Goal: Information Seeking & Learning: Learn about a topic

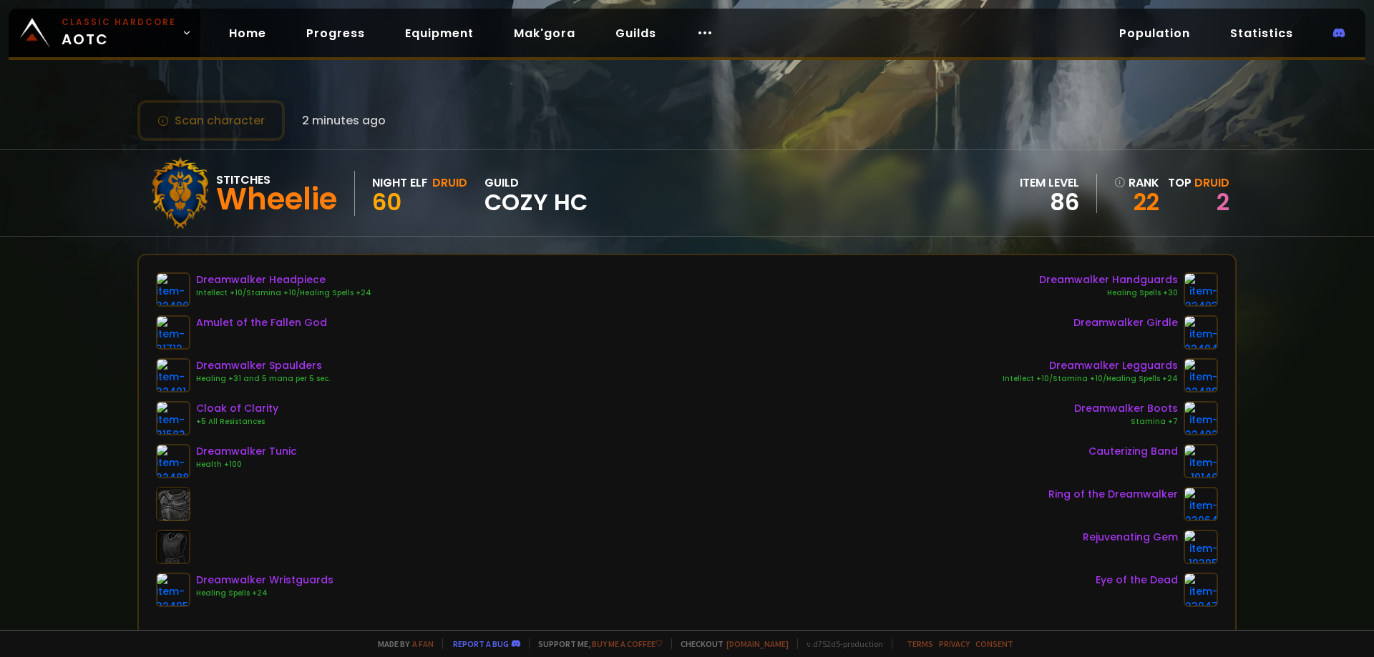
scroll to position [143, 0]
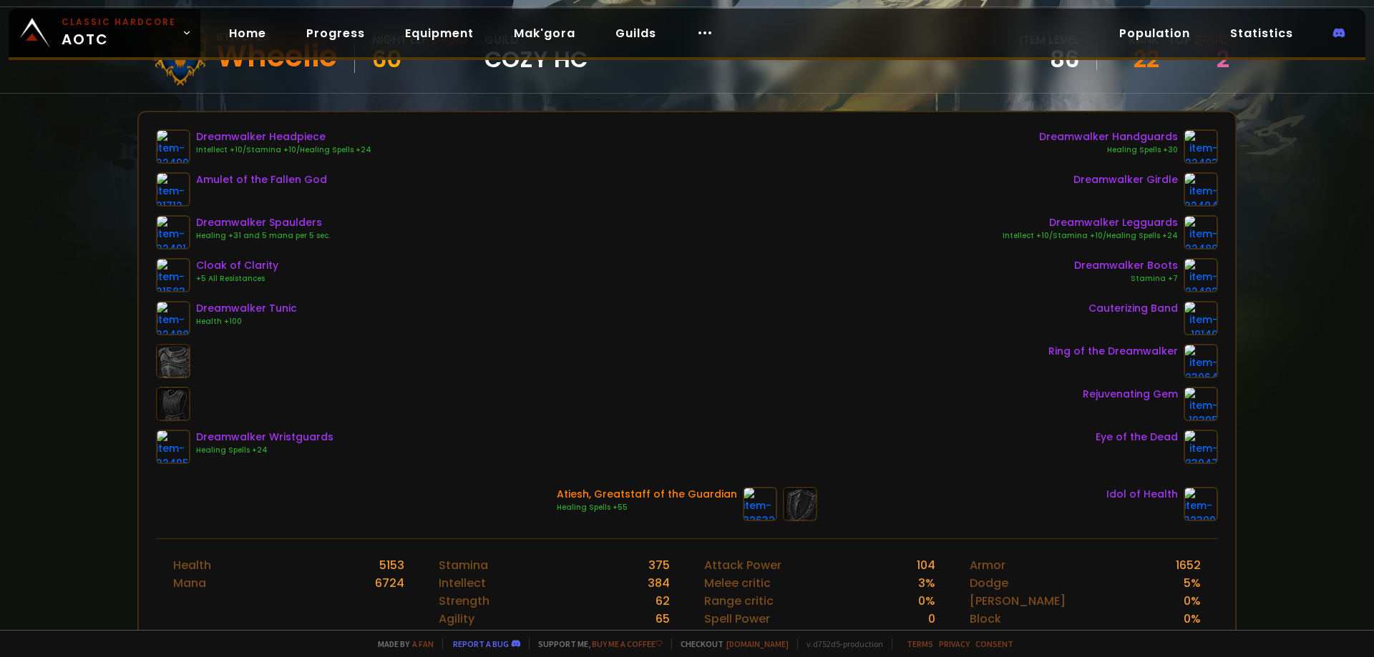
click at [1221, 66] on div "Stitches Wheelie Night Elf Druid 60 guild Cozy HC item level 86 rank 22 Top Dru…" at bounding box center [686, 50] width 1099 height 86
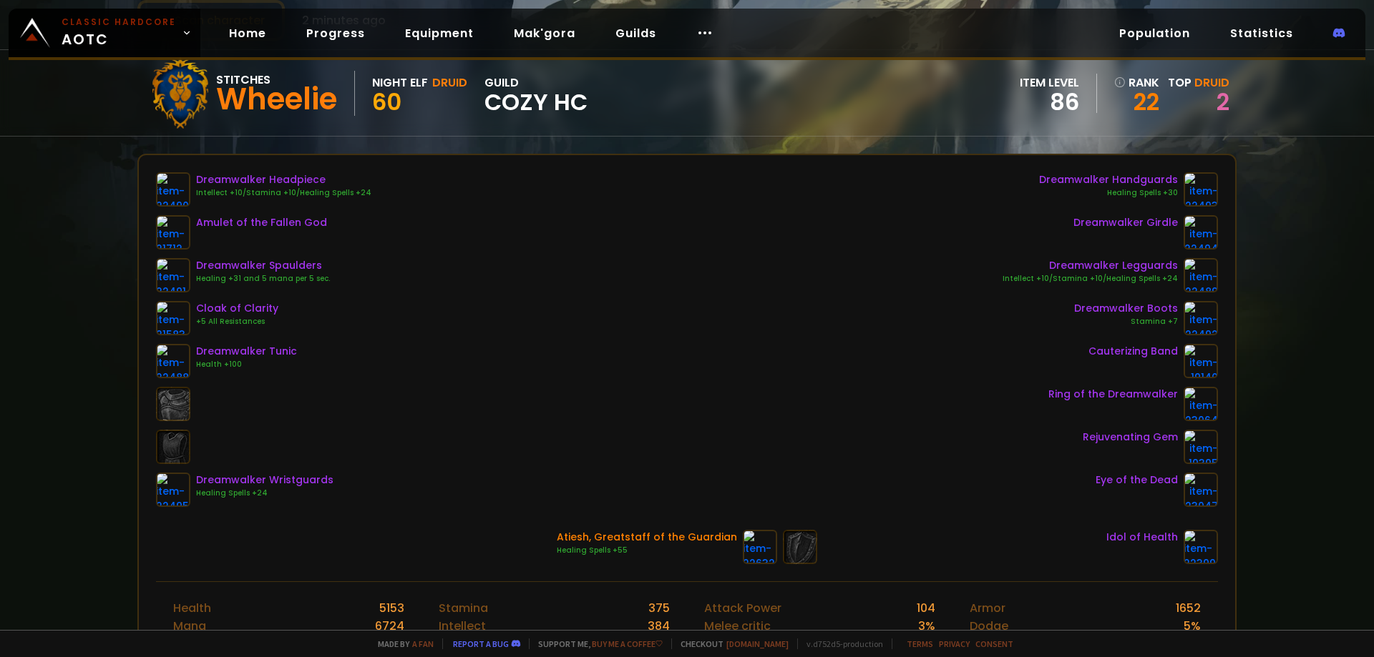
scroll to position [0, 0]
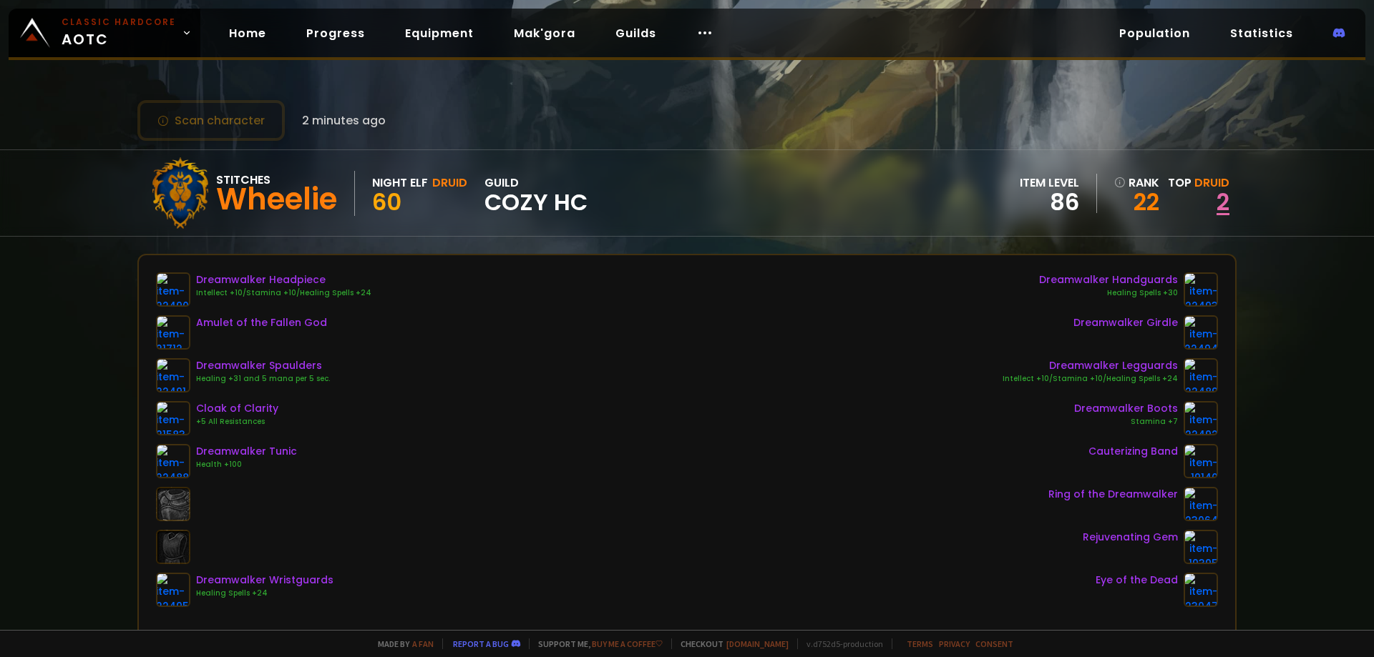
click at [1216, 197] on link "2" at bounding box center [1222, 202] width 13 height 32
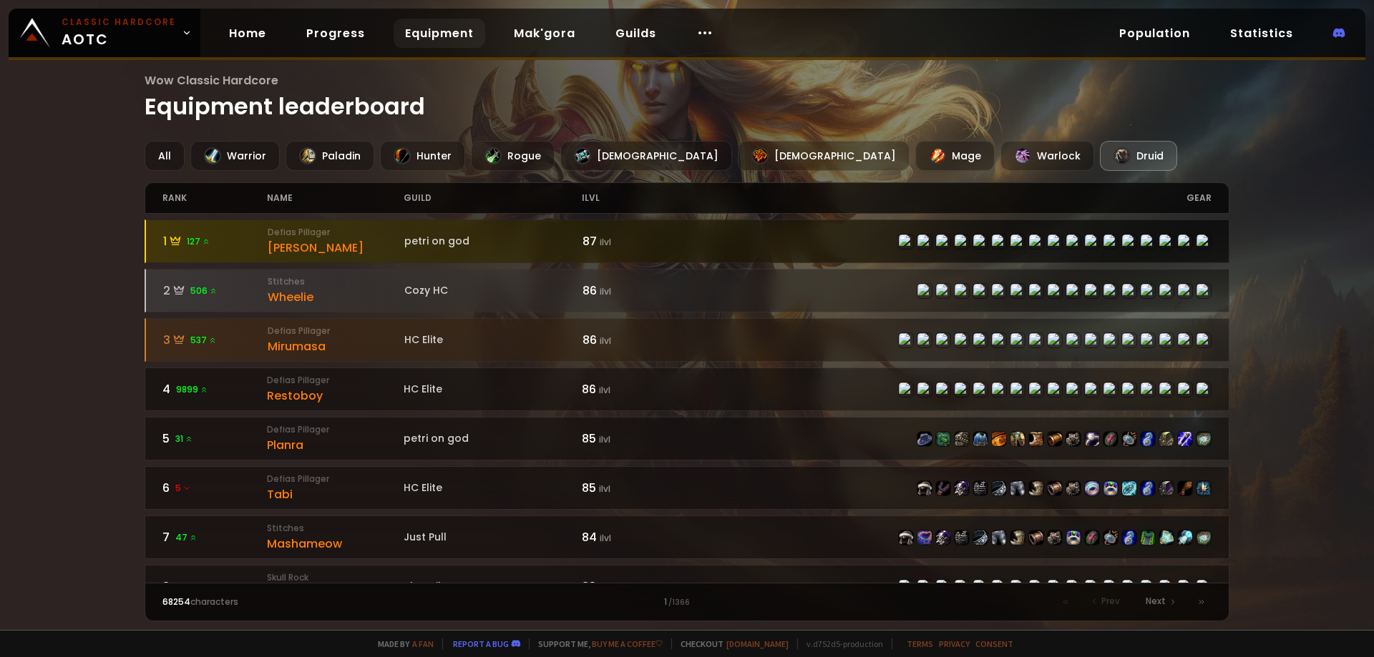
click at [273, 252] on div "[PERSON_NAME]" at bounding box center [336, 248] width 137 height 18
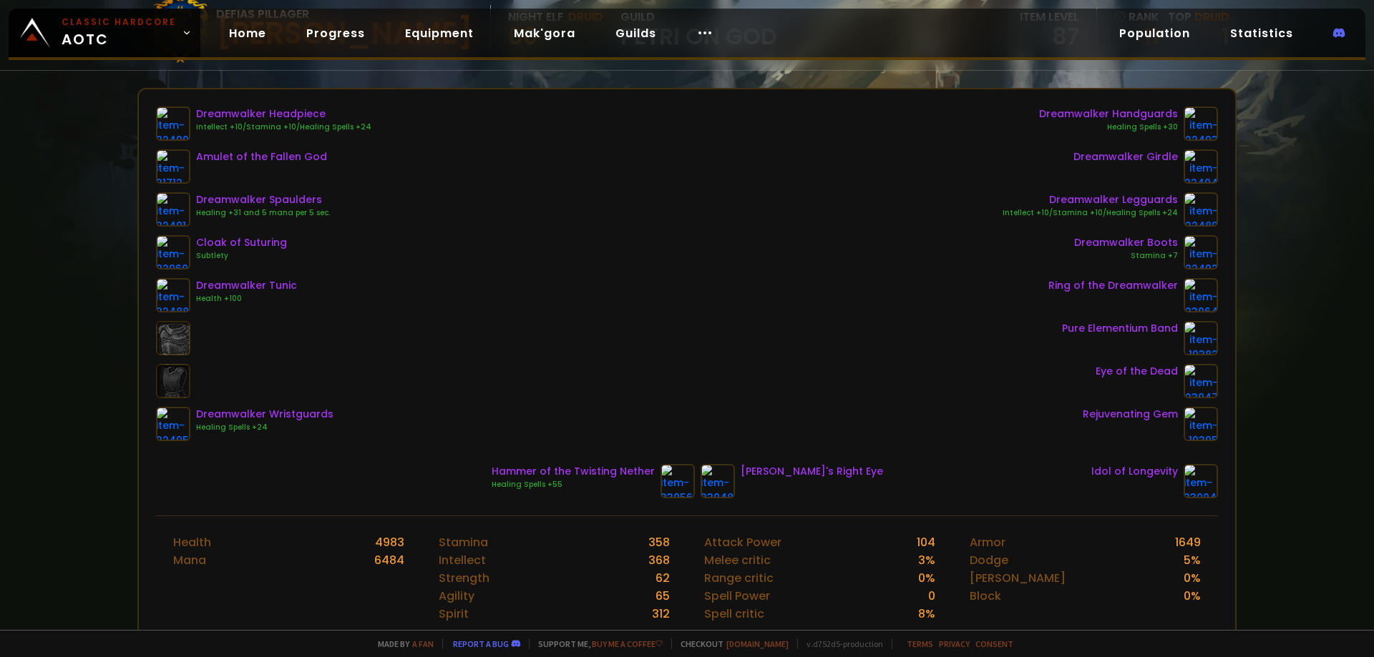
scroll to position [72, 0]
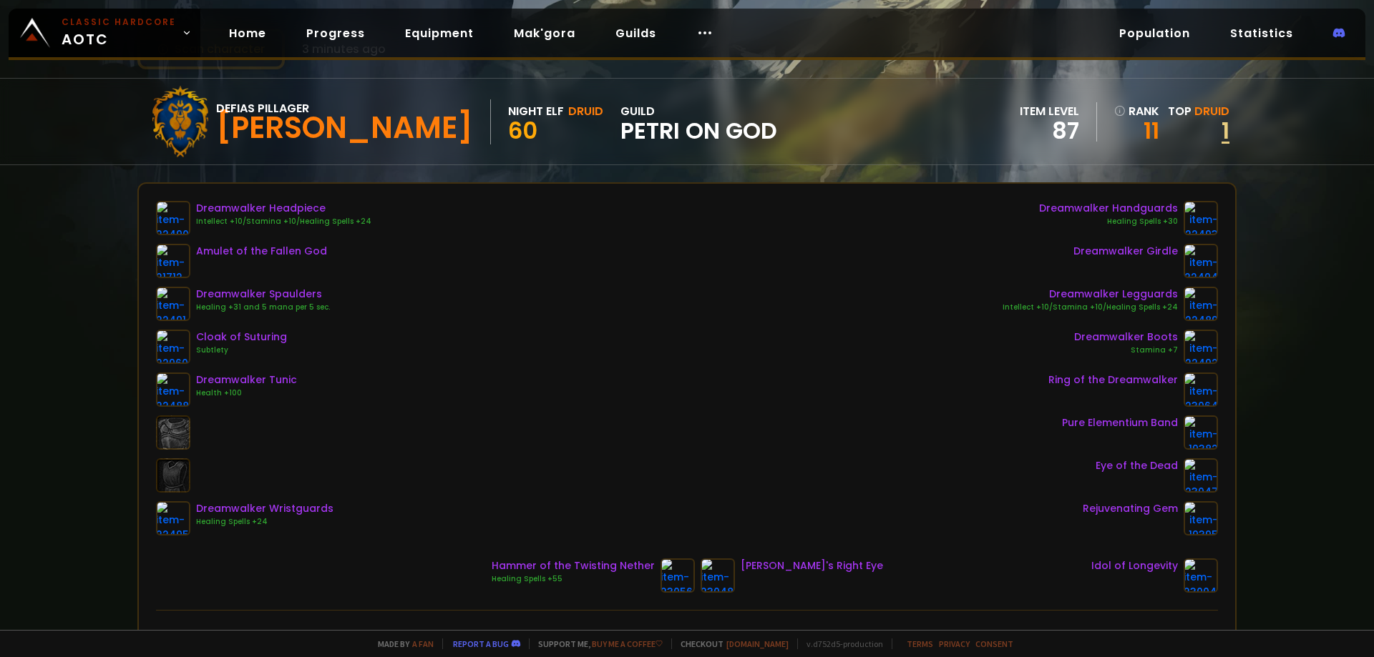
click at [1221, 126] on link "1" at bounding box center [1225, 130] width 8 height 32
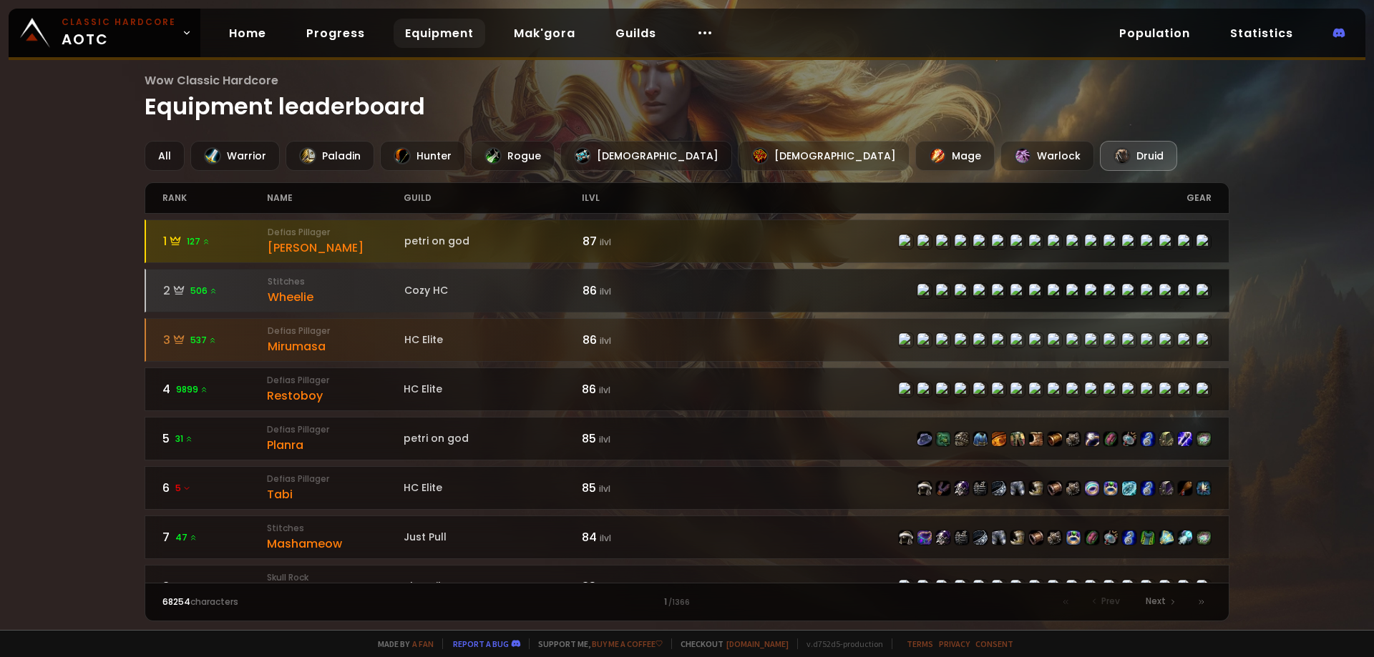
click at [294, 300] on div "Wheelie" at bounding box center [336, 297] width 137 height 18
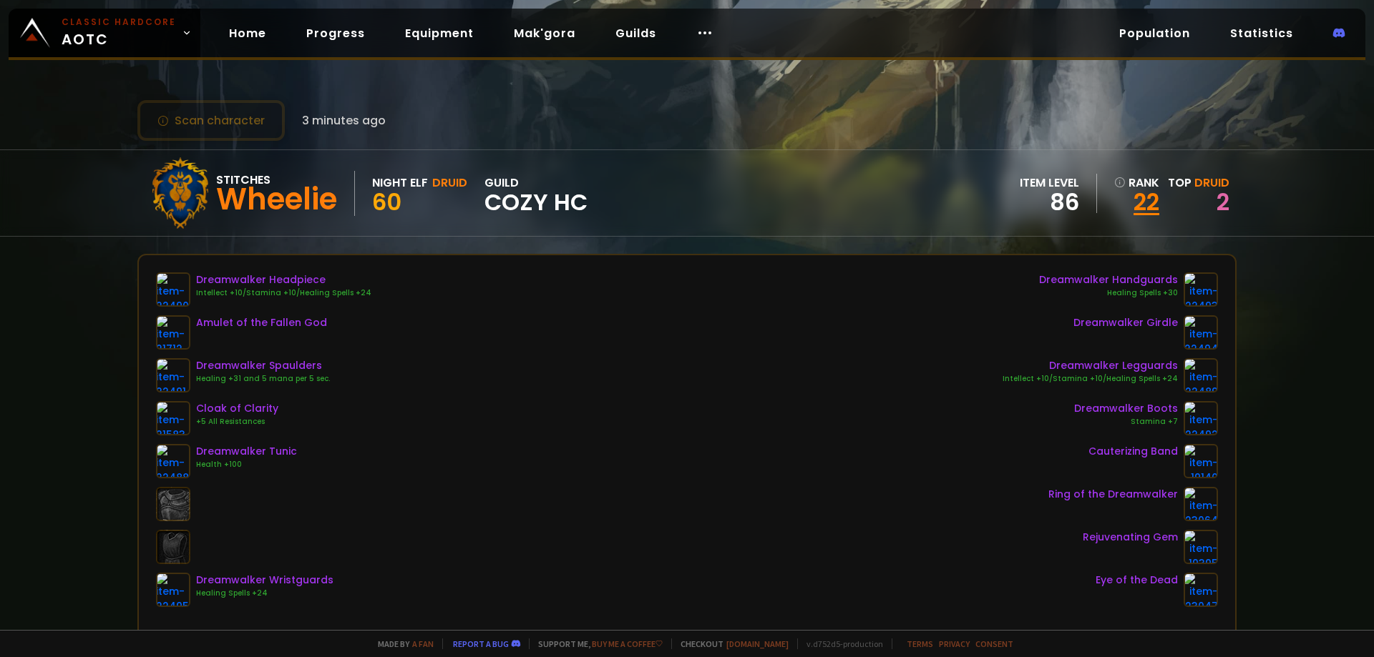
click at [1137, 208] on link "22" at bounding box center [1136, 202] width 45 height 21
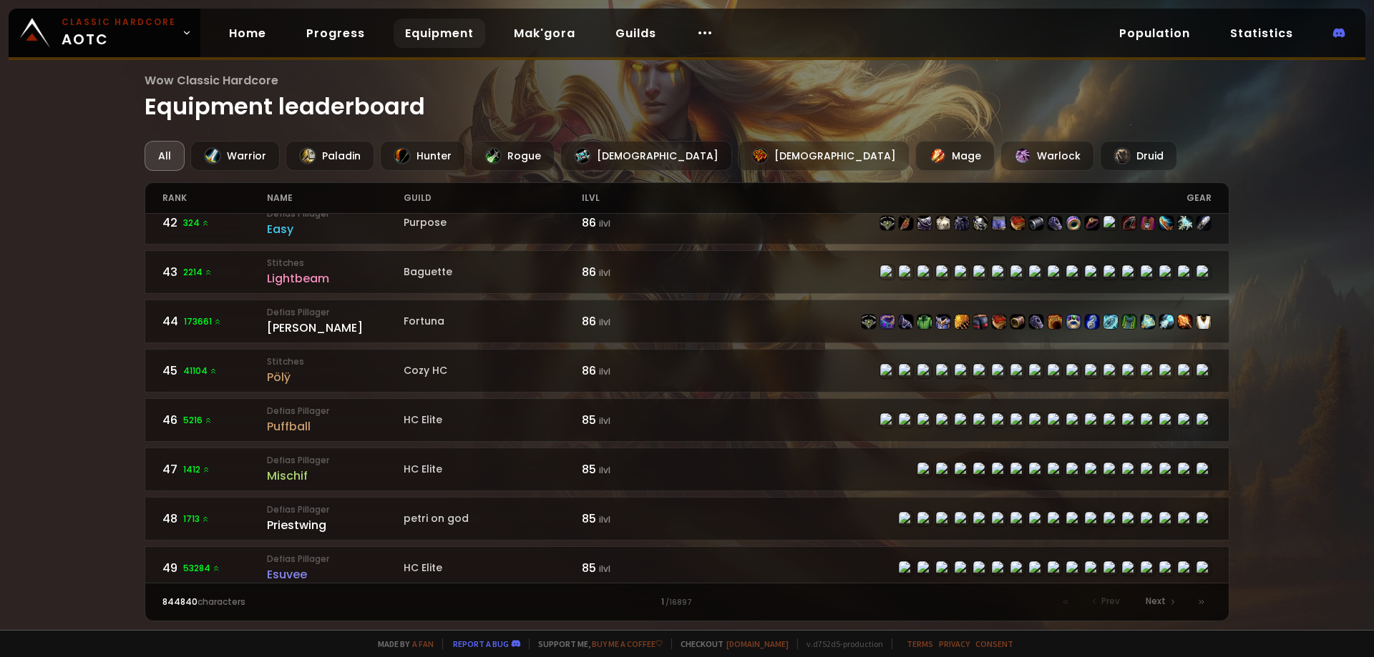
scroll to position [2105, 0]
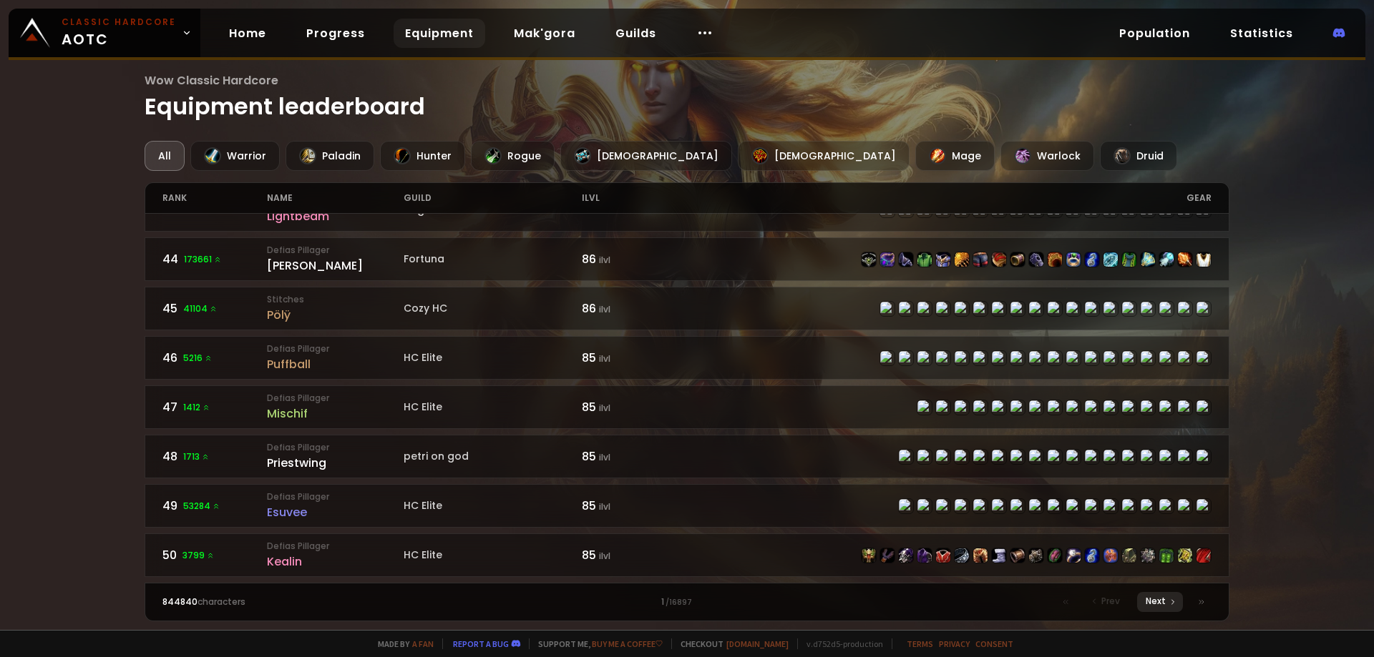
click at [1175, 605] on icon at bounding box center [1172, 602] width 9 height 9
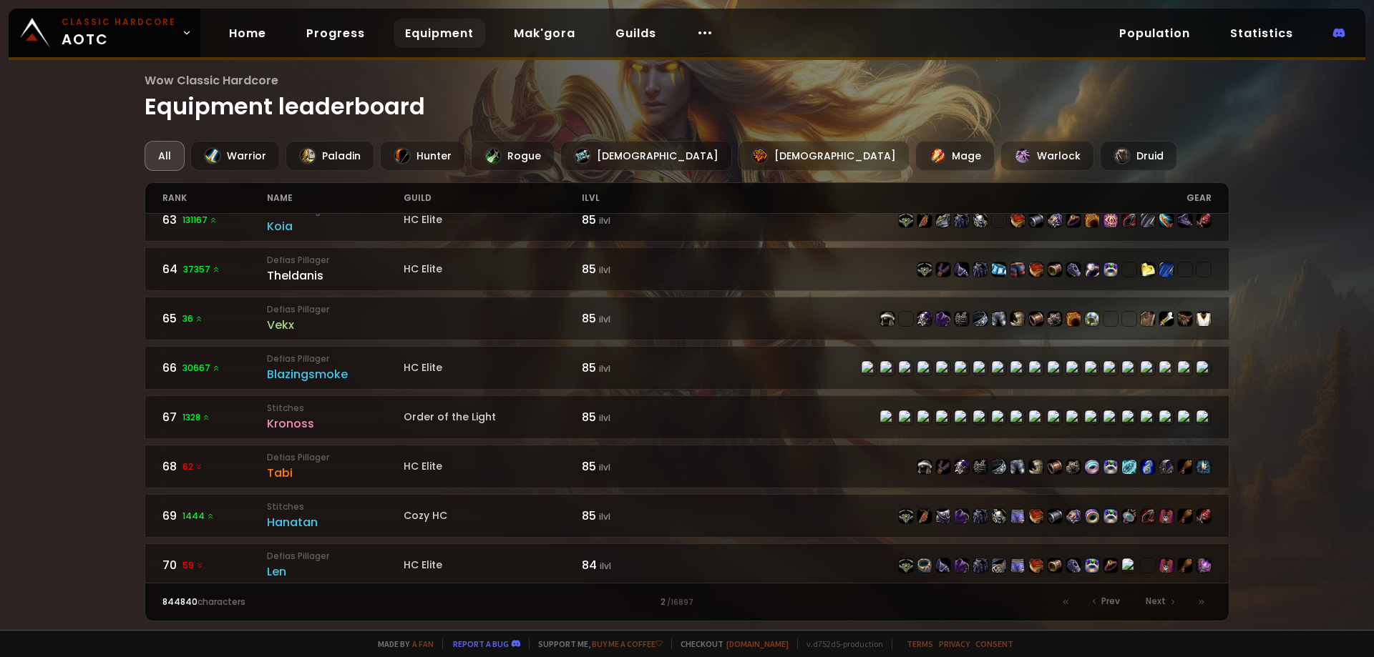
scroll to position [625, 0]
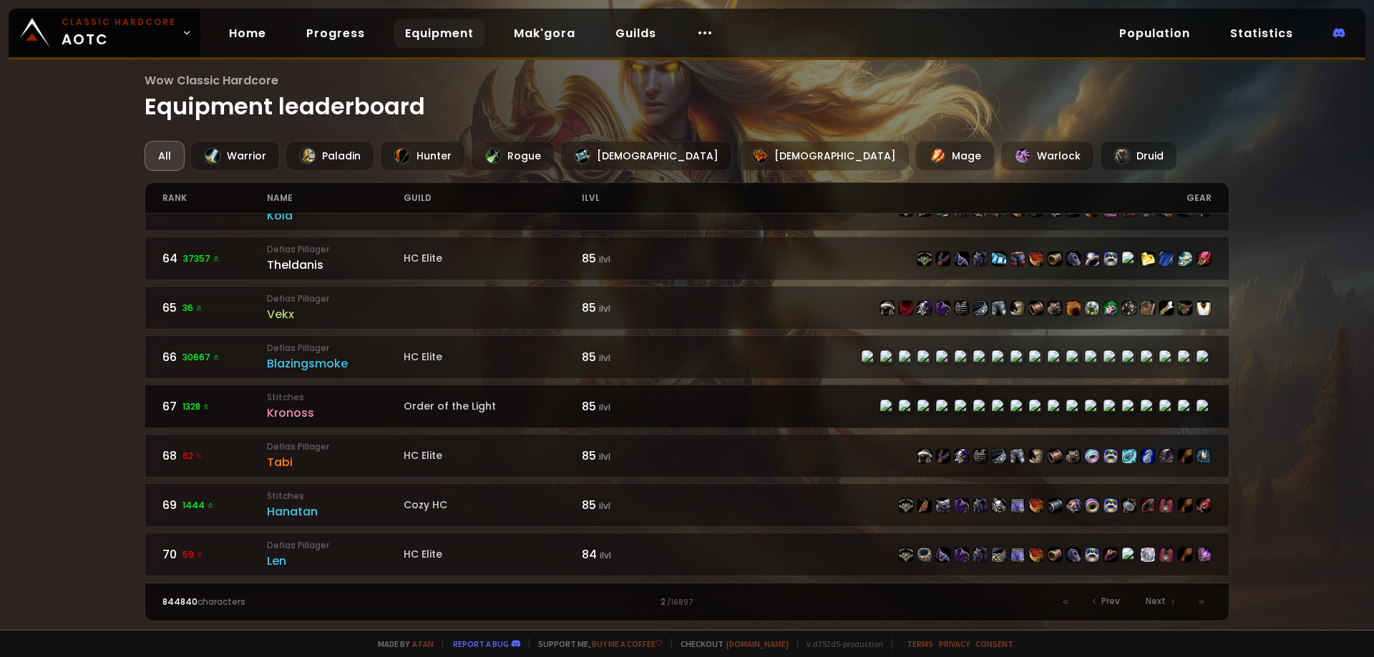
click at [293, 418] on div "Kronoss" at bounding box center [335, 413] width 137 height 18
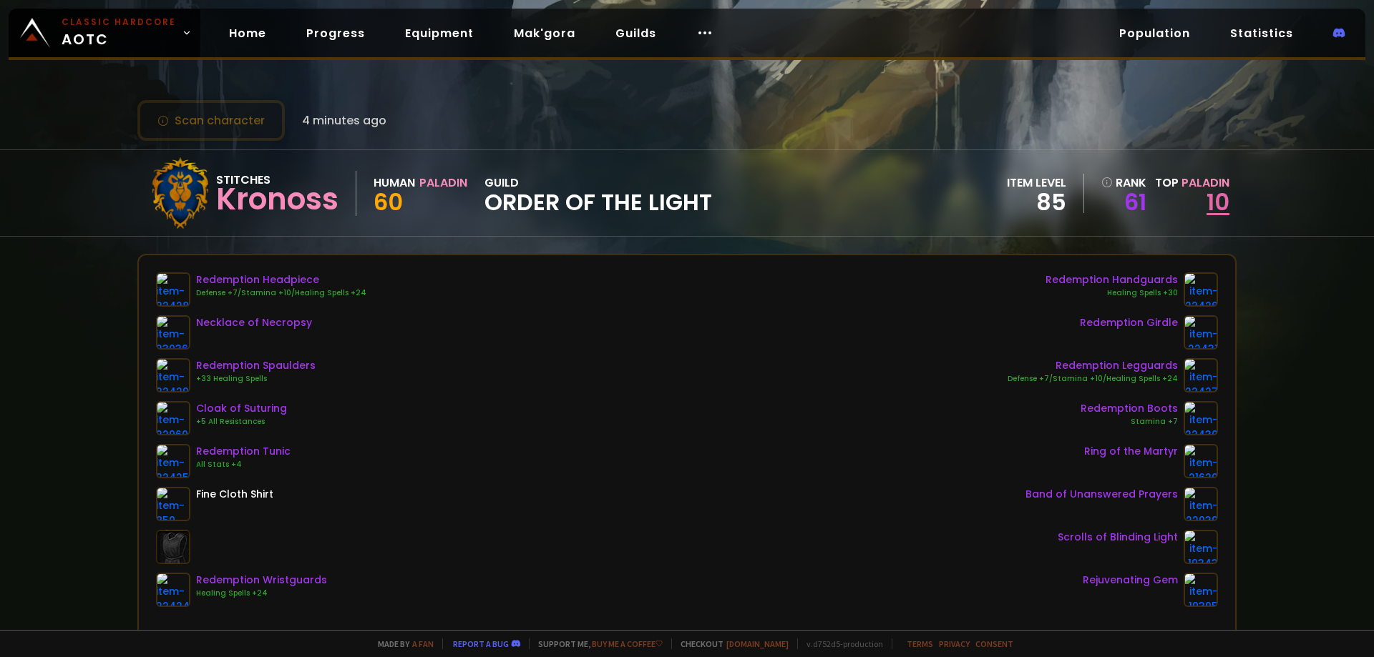
click at [1211, 204] on link "10" at bounding box center [1217, 202] width 23 height 32
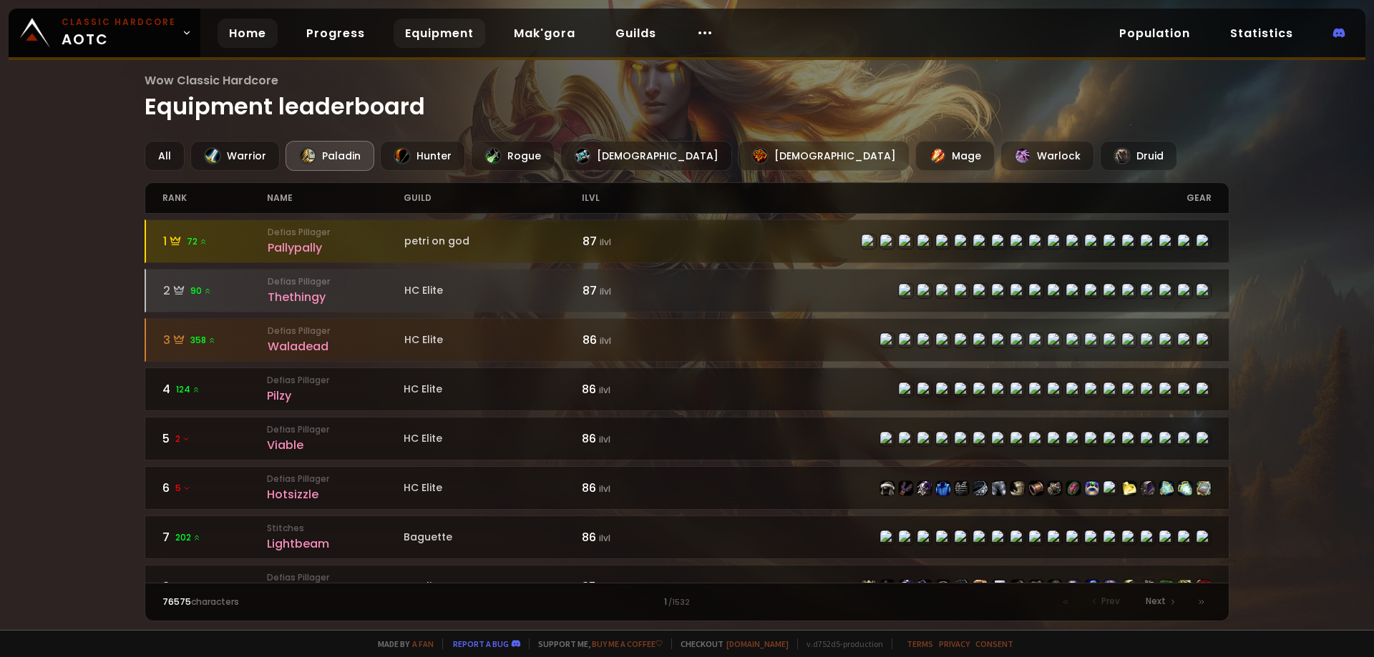
click at [222, 34] on link "Home" at bounding box center [247, 33] width 60 height 29
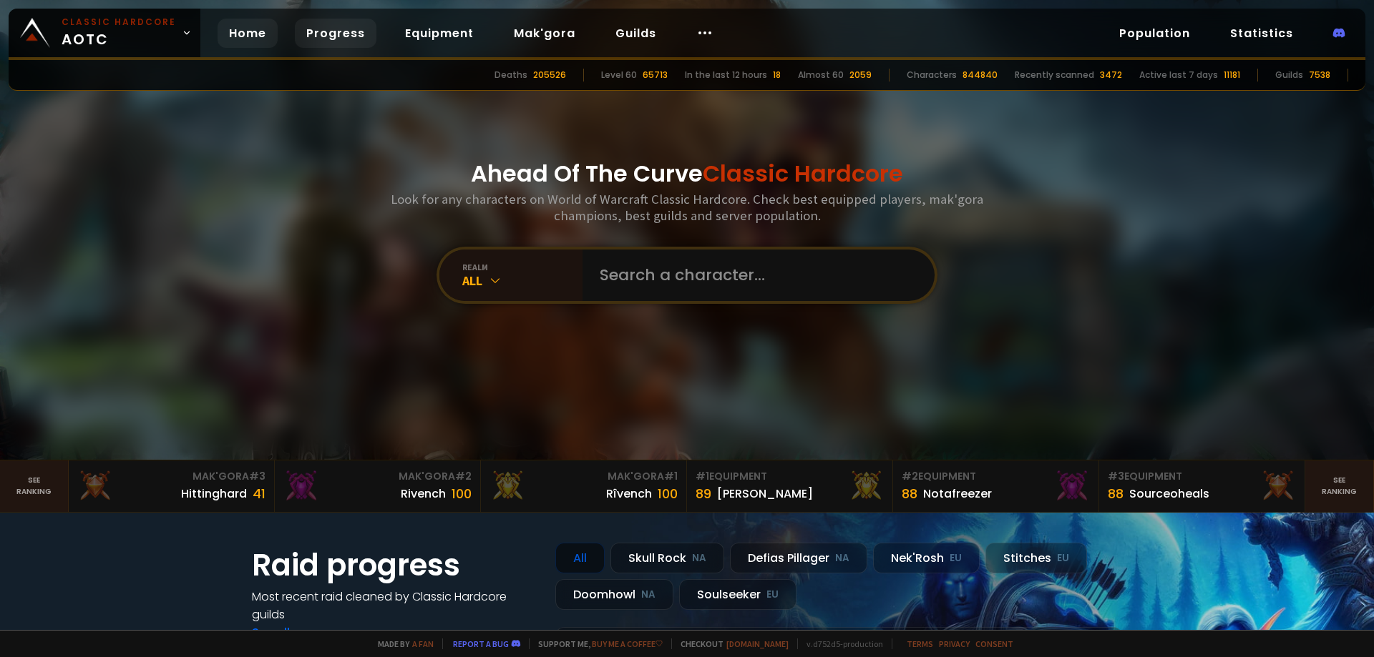
click at [331, 36] on link "Progress" at bounding box center [336, 33] width 82 height 29
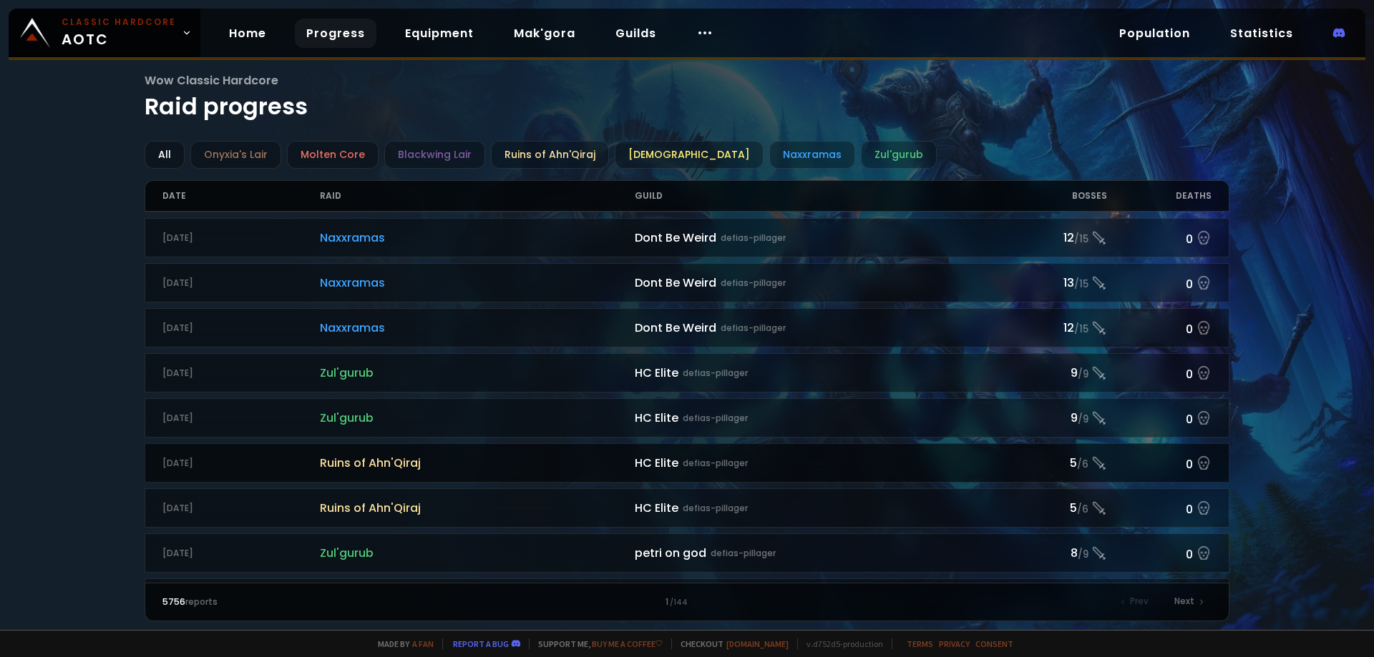
scroll to position [358, 0]
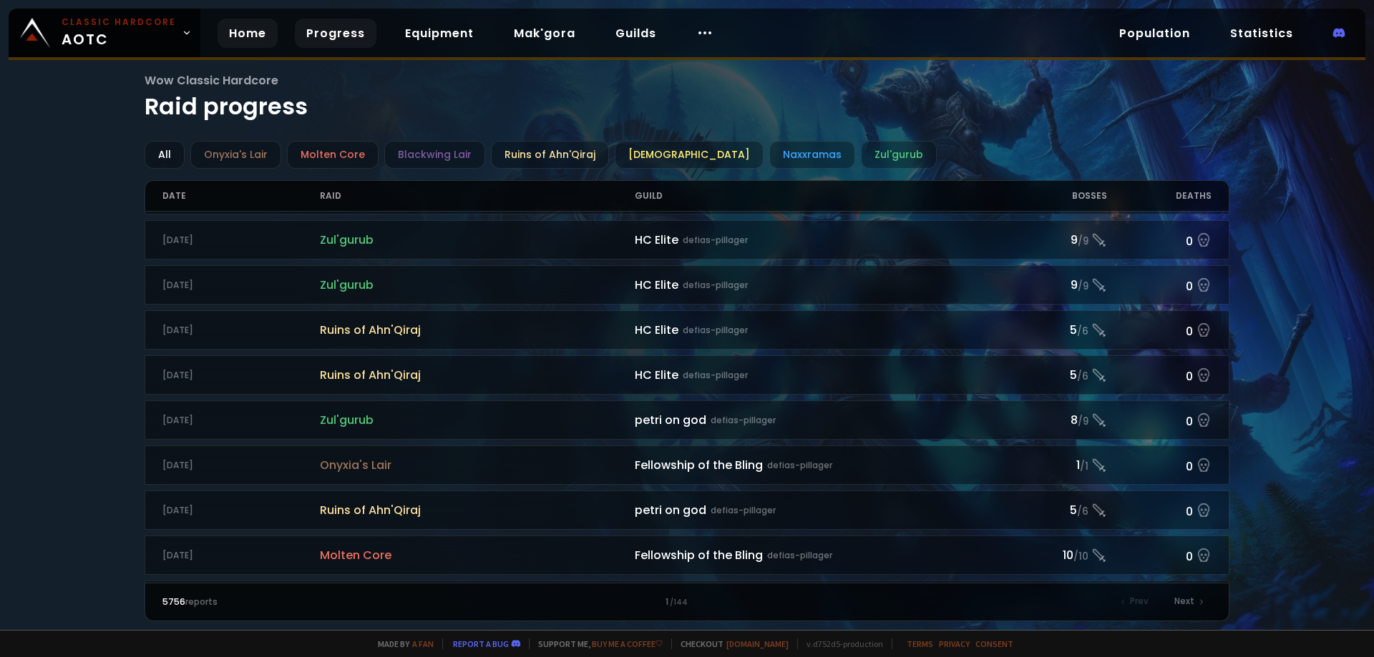
click at [253, 27] on link "Home" at bounding box center [247, 33] width 60 height 29
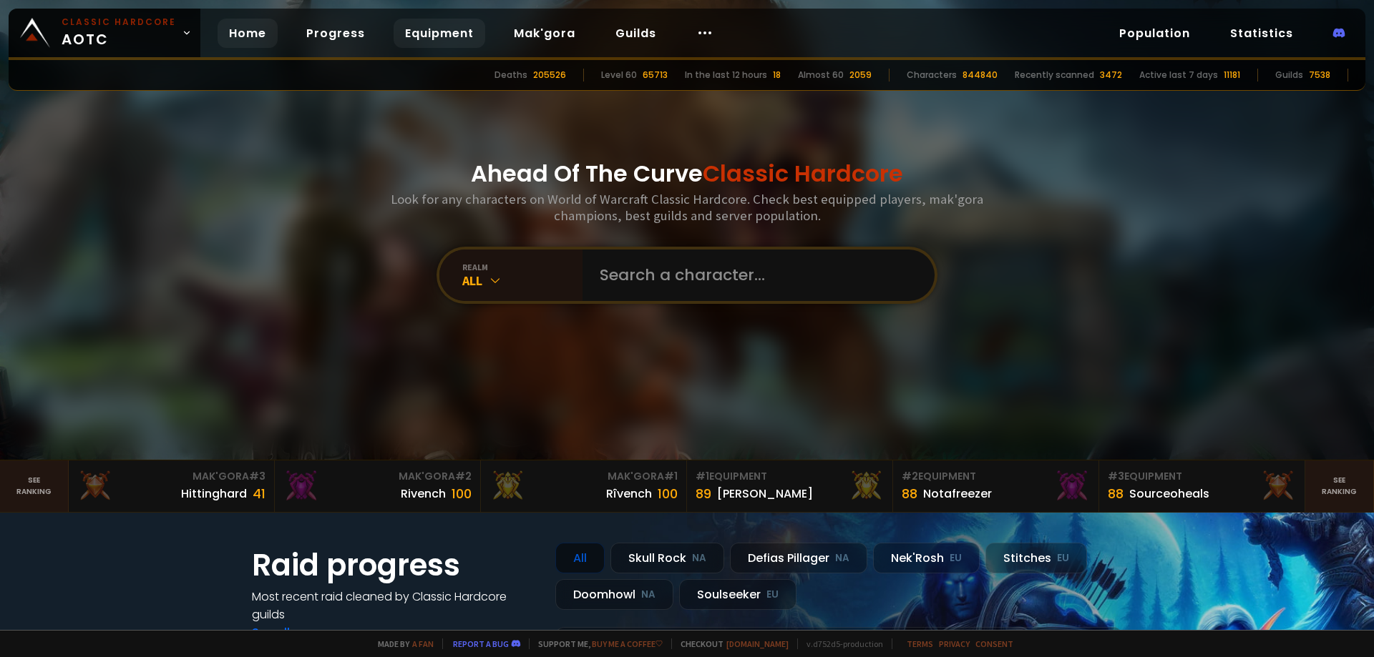
click at [473, 31] on link "Equipment" at bounding box center [439, 33] width 92 height 29
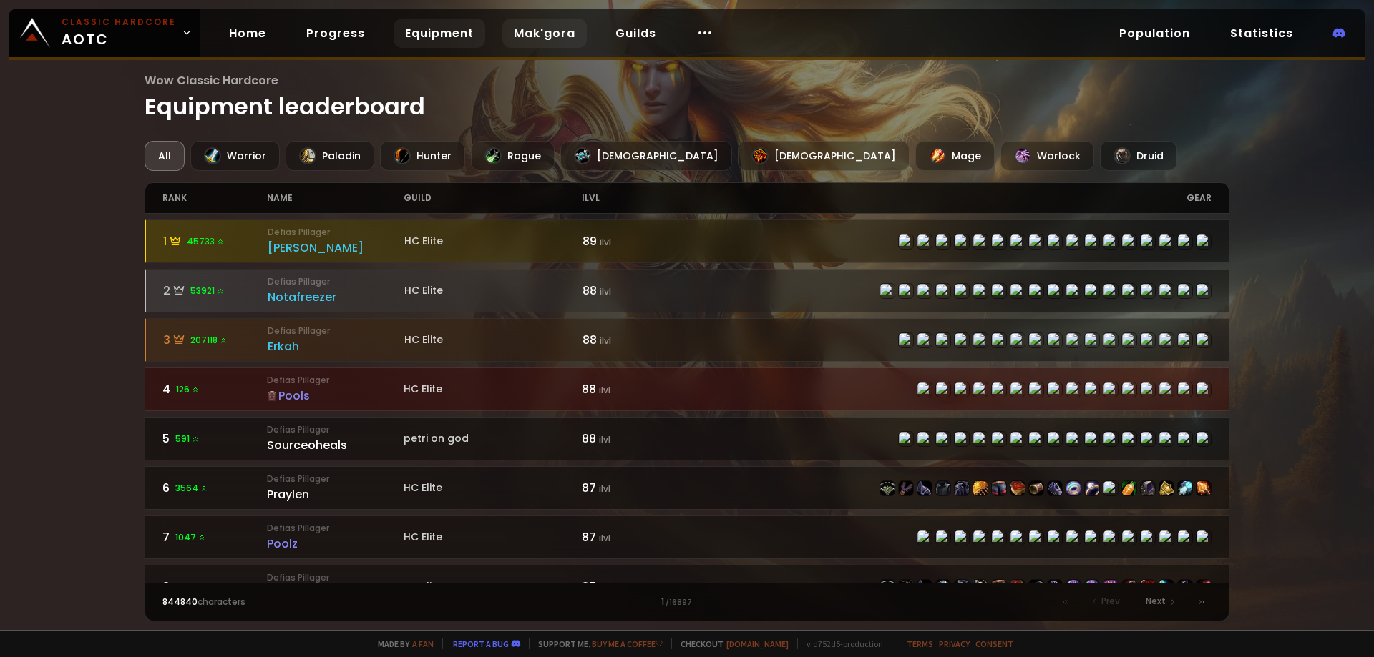
click at [541, 36] on link "Mak'gora" at bounding box center [544, 33] width 84 height 29
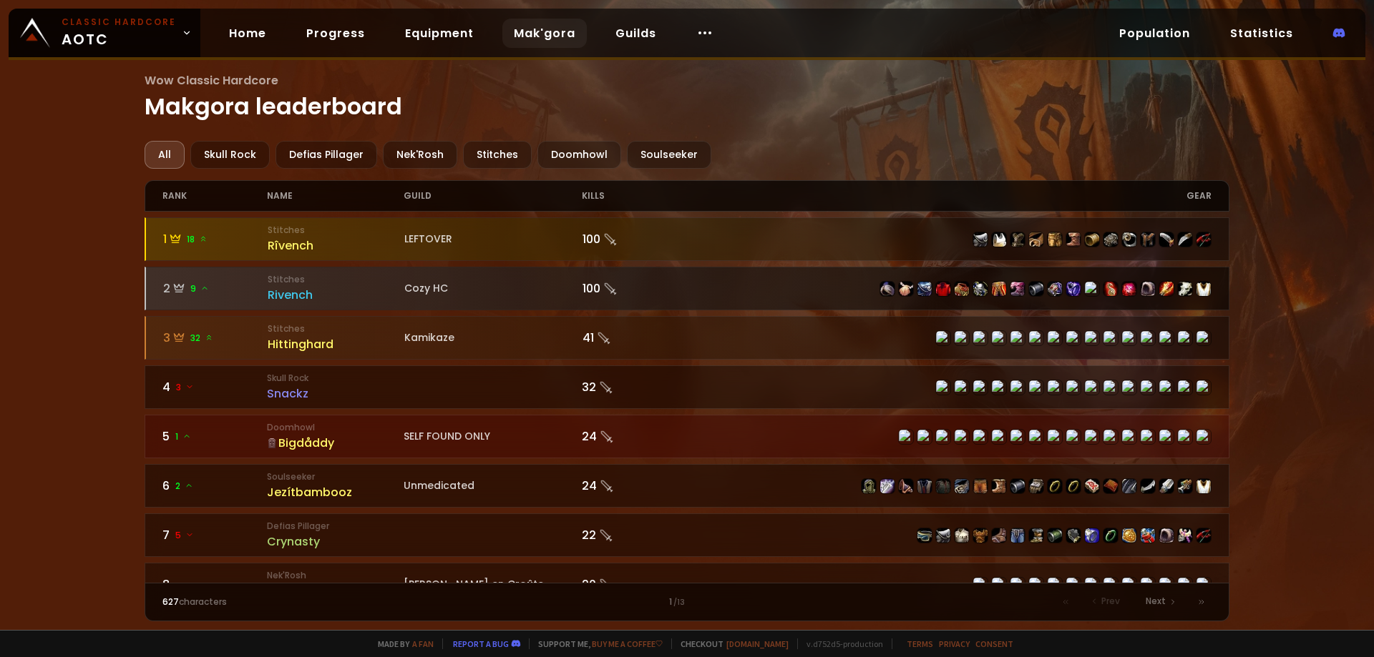
click at [303, 298] on div "Rivench" at bounding box center [336, 295] width 137 height 18
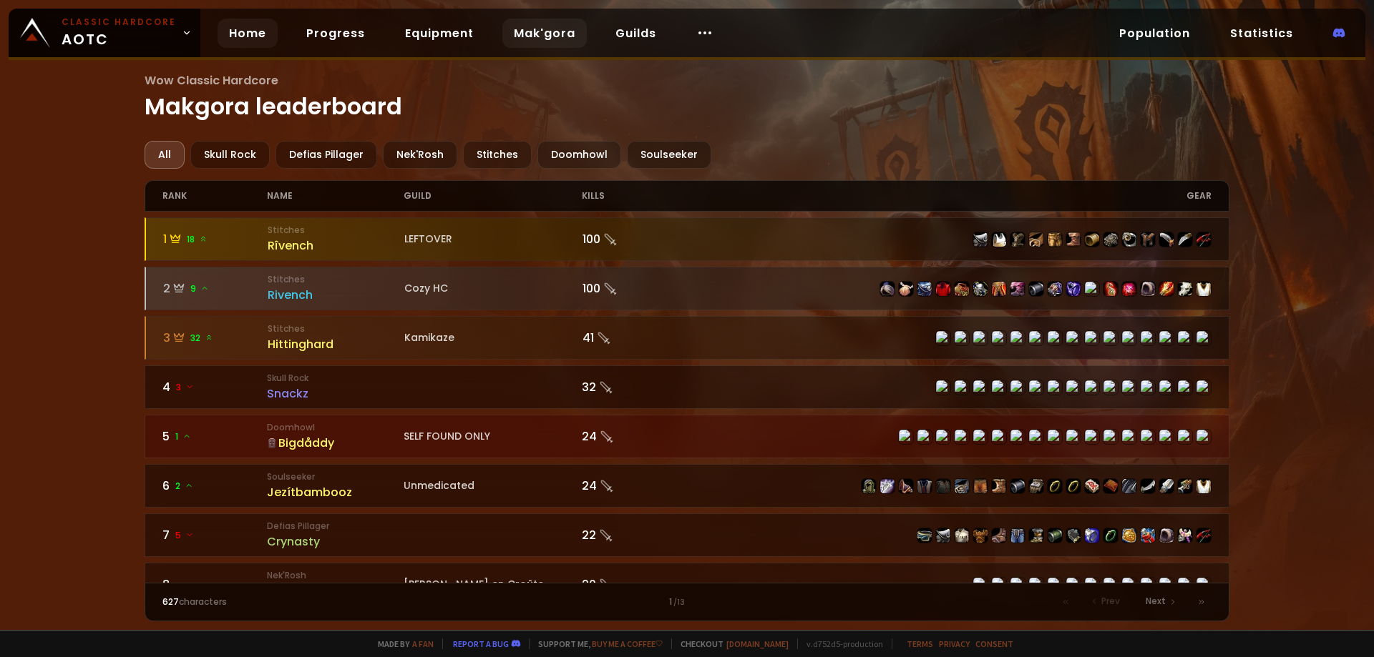
click at [230, 25] on link "Home" at bounding box center [247, 33] width 60 height 29
